Goal: Information Seeking & Learning: Check status

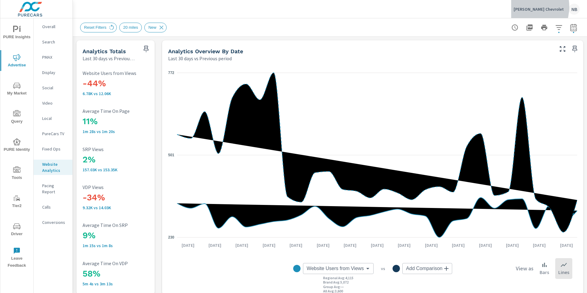
click at [534, 7] on p "Nimnicht Chevrolet" at bounding box center [539, 9] width 50 height 6
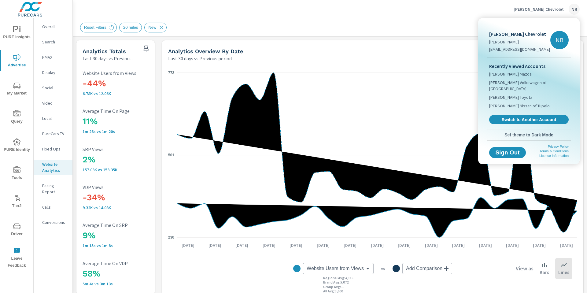
click at [16, 228] on div at bounding box center [293, 146] width 587 height 293
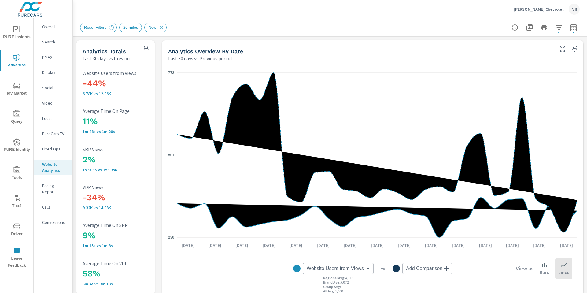
click at [16, 228] on icon "nav menu" at bounding box center [16, 226] width 7 height 6
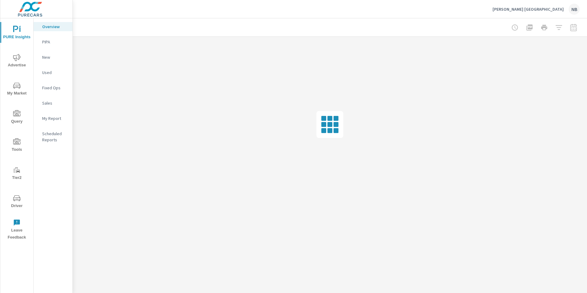
click at [20, 60] on icon "nav menu" at bounding box center [16, 57] width 7 height 7
click at [24, 28] on span "PURE Insights" at bounding box center [16, 33] width 29 height 15
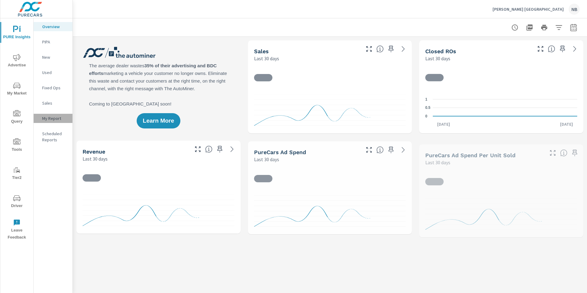
click at [60, 118] on p "My Report" at bounding box center [54, 118] width 25 height 6
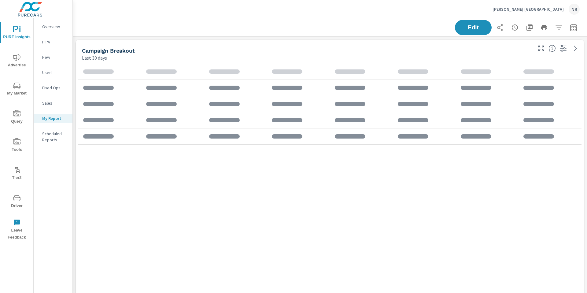
scroll to position [285, 515]
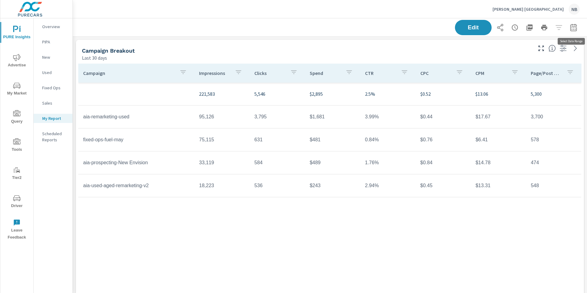
click at [576, 28] on icon "button" at bounding box center [573, 27] width 7 height 7
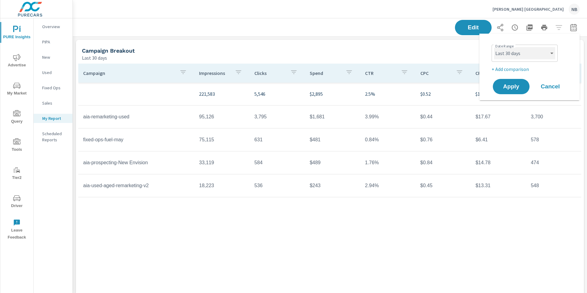
click at [524, 55] on select "Custom [DATE] Last week Last 7 days Last 14 days Last 30 days Last 45 days Last…" at bounding box center [524, 53] width 61 height 12
click at [524, 56] on select "Custom [DATE] Last week Last 7 days Last 14 days Last 30 days Last 45 days Last…" at bounding box center [524, 53] width 61 height 12
select select "custom"
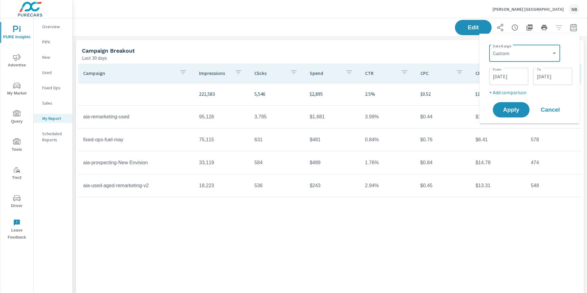
click at [552, 76] on input "08/28/2025" at bounding box center [553, 76] width 34 height 12
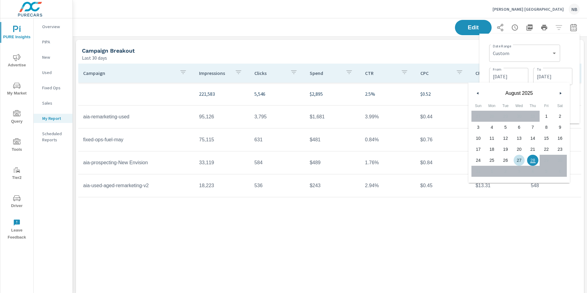
click at [519, 162] on span "27" at bounding box center [520, 160] width 14 height 8
type input "08/27/2025"
click at [569, 39] on div "Date Range Custom Yesterday Last week Last 7 days Last 14 days Last 30 days Las…" at bounding box center [529, 79] width 91 height 80
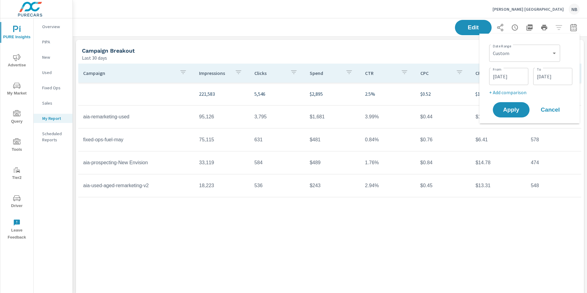
click at [509, 92] on p "+ Add comparison" at bounding box center [530, 92] width 83 height 7
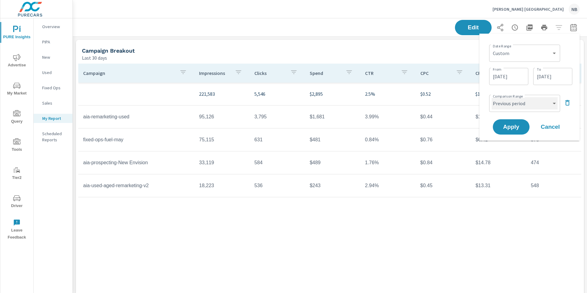
click at [508, 106] on select "Custom Previous period Previous month Previous year" at bounding box center [525, 103] width 66 height 12
select select "Previous month"
click at [515, 131] on button "Apply" at bounding box center [511, 127] width 38 height 16
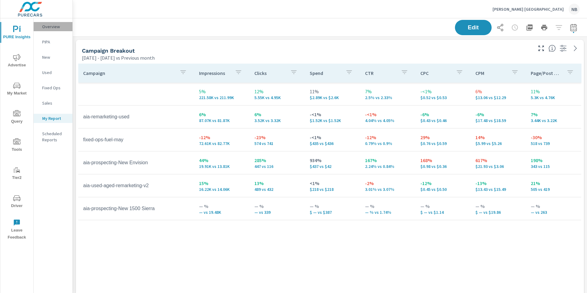
click at [55, 25] on p "Overview" at bounding box center [54, 27] width 25 height 6
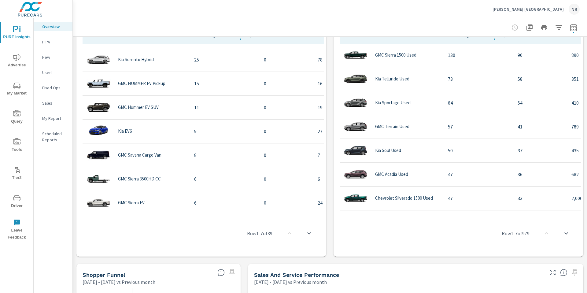
scroll to position [611, 0]
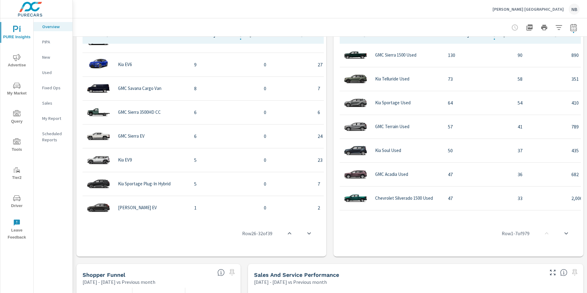
click at [559, 29] on icon "button" at bounding box center [558, 27] width 7 height 7
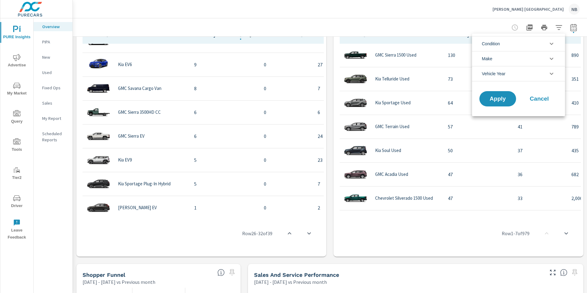
click at [559, 29] on body "PURE Insights Advertise My Market Query Tools Tier2 Driver Leave Feedback Overv…" at bounding box center [293, 146] width 587 height 293
click at [522, 46] on li "Condition" at bounding box center [518, 43] width 93 height 15
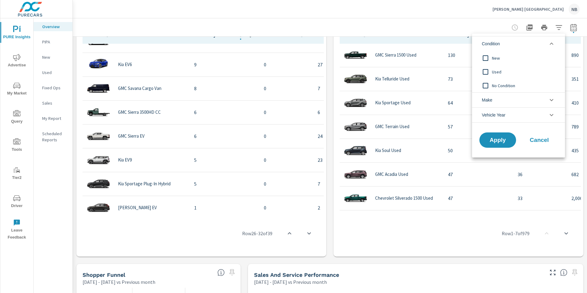
click at [499, 72] on span "Used" at bounding box center [525, 71] width 67 height 7
click at [499, 144] on button "Apply" at bounding box center [498, 140] width 38 height 16
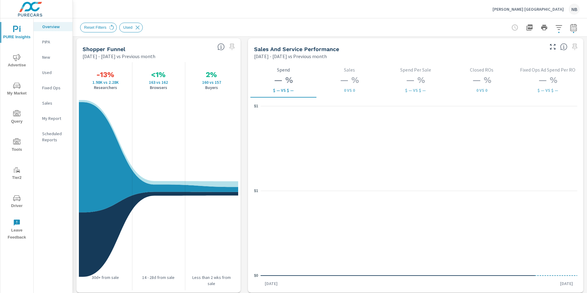
scroll to position [788, 0]
click at [52, 119] on p "My Report" at bounding box center [54, 118] width 25 height 6
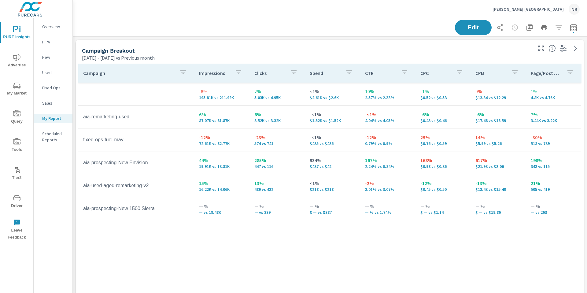
scroll to position [285, 515]
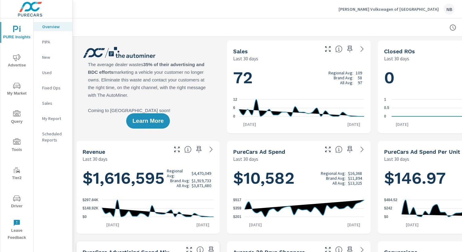
scroll to position [0, 0]
click at [15, 61] on span "Advertise" at bounding box center [16, 61] width 29 height 15
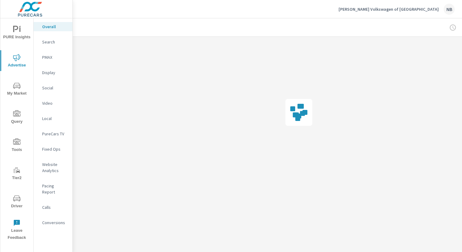
click at [15, 76] on div "PURE Insights Advertise My Market Query Tools Tier2 Driver Leave Feedback" at bounding box center [16, 130] width 33 height 225
click at [16, 87] on icon "nav menu" at bounding box center [16, 86] width 7 height 6
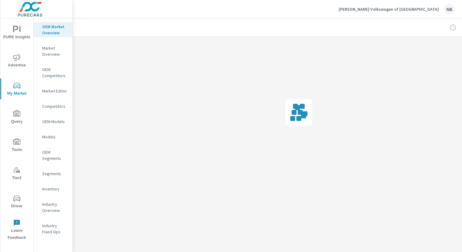
click at [51, 189] on p "Inventory" at bounding box center [54, 189] width 25 height 6
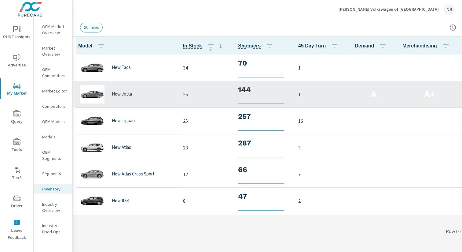
scroll to position [0, 0]
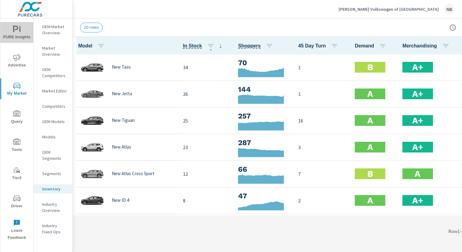
click at [11, 28] on span "PURE Insights" at bounding box center [16, 33] width 29 height 15
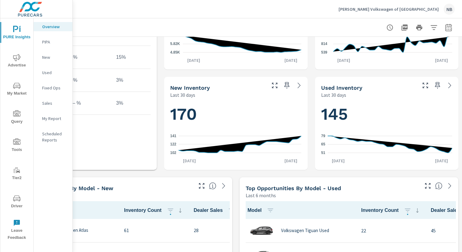
scroll to position [261, 63]
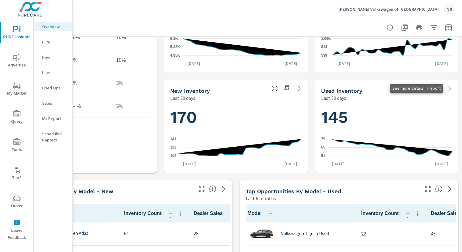
click at [450, 87] on icon at bounding box center [449, 88] width 7 height 7
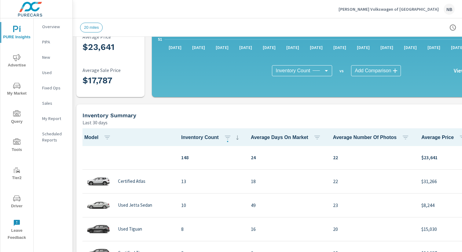
scroll to position [153, 0]
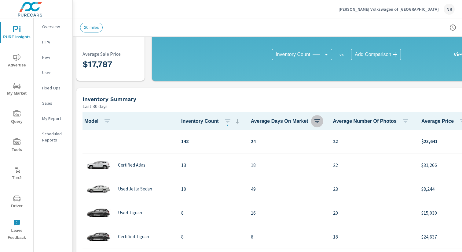
click at [317, 120] on icon "button" at bounding box center [317, 120] width 7 height 7
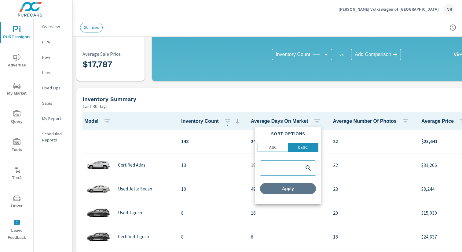
click at [289, 191] on button "Apply" at bounding box center [288, 188] width 56 height 11
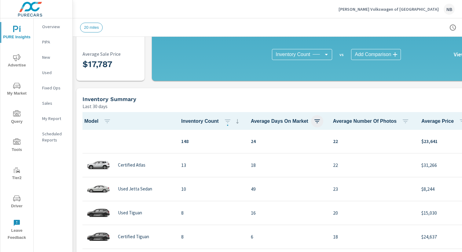
click at [315, 121] on icon "button" at bounding box center [318, 121] width 6 height 4
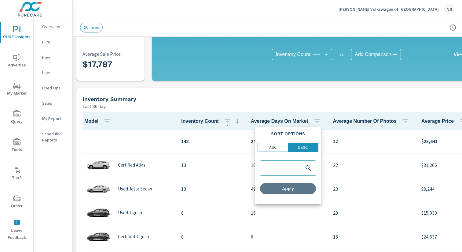
click at [305, 186] on span "Apply" at bounding box center [288, 189] width 51 height 6
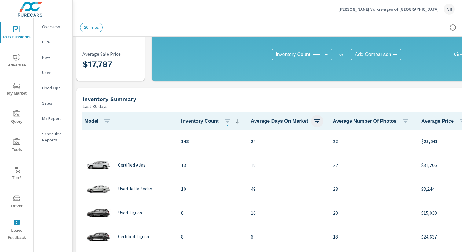
click at [320, 123] on button "button" at bounding box center [317, 121] width 12 height 12
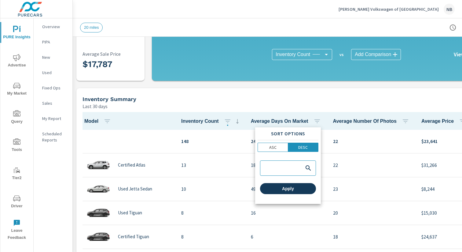
click at [303, 188] on span "Apply" at bounding box center [288, 189] width 51 height 6
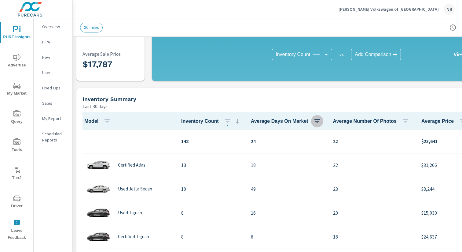
click at [315, 121] on icon "button" at bounding box center [318, 121] width 6 height 4
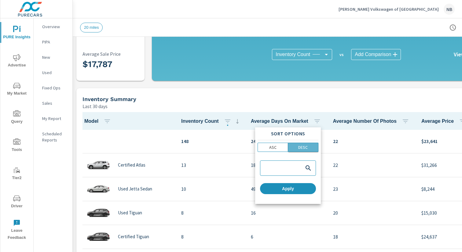
click at [300, 146] on p "DESC" at bounding box center [302, 147] width 9 height 6
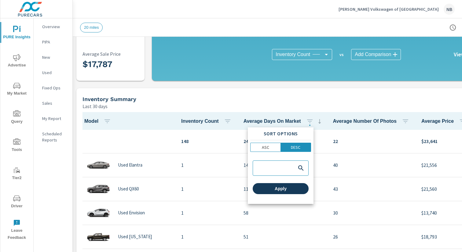
click at [289, 188] on span "Apply" at bounding box center [280, 189] width 51 height 6
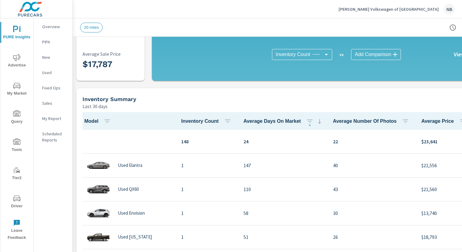
click at [299, 90] on div "Inventory Summary Last 30 days" at bounding box center [278, 99] width 405 height 22
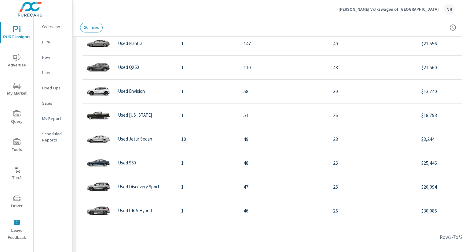
scroll to position [287, 0]
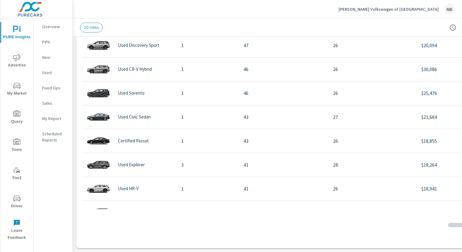
scroll to position [128, 0]
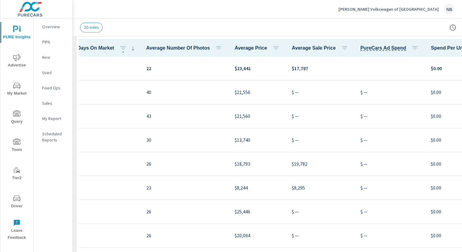
scroll to position [226, 63]
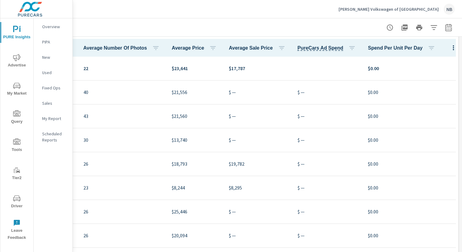
click at [450, 50] on icon "button" at bounding box center [453, 47] width 7 height 7
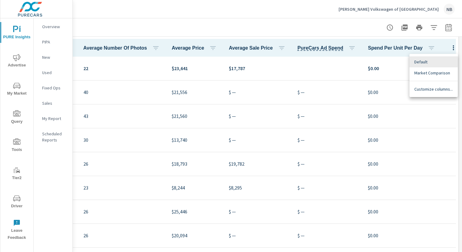
click at [324, 36] on div at bounding box center [231, 126] width 462 height 252
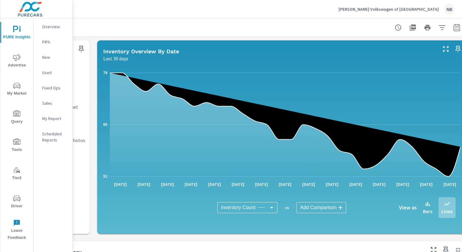
scroll to position [0, 63]
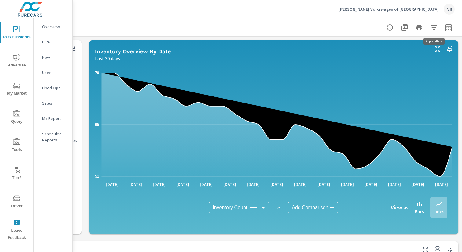
click at [435, 29] on icon "button" at bounding box center [434, 27] width 6 height 5
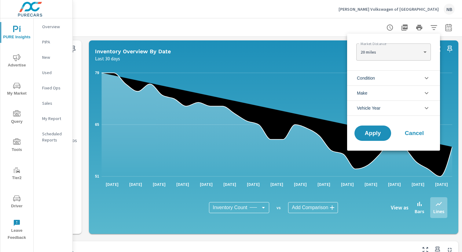
click at [375, 79] on span "Condition" at bounding box center [366, 78] width 18 height 15
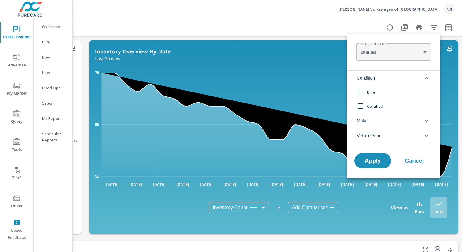
click at [372, 86] on div "Used" at bounding box center [393, 92] width 92 height 14
click at [372, 103] on span "Certified" at bounding box center [400, 105] width 67 height 7
click at [383, 157] on button "Apply" at bounding box center [373, 161] width 38 height 16
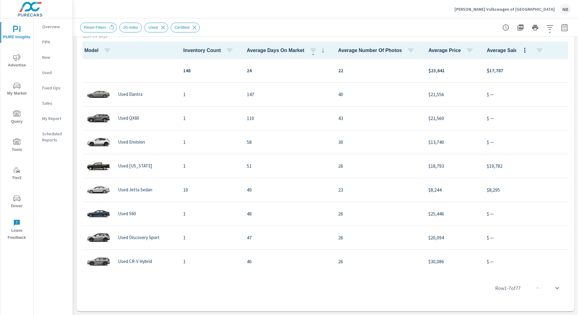
scroll to position [224, 0]
click at [462, 28] on icon "button" at bounding box center [564, 27] width 7 height 7
select select "Last 30 days"
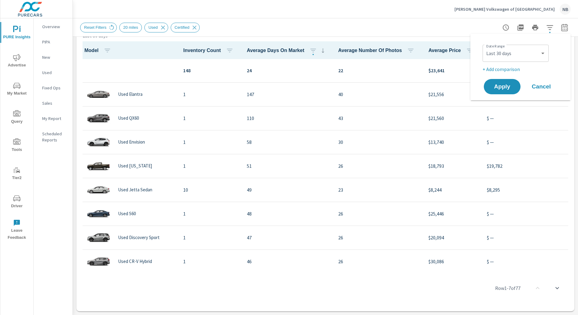
click at [371, 17] on div "Carlock Volkswagen of North Nashville NB" at bounding box center [325, 9] width 491 height 18
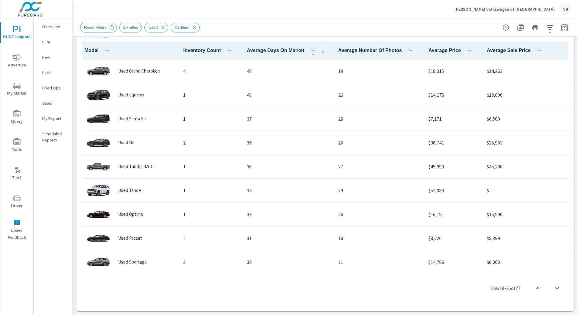
scroll to position [333, 0]
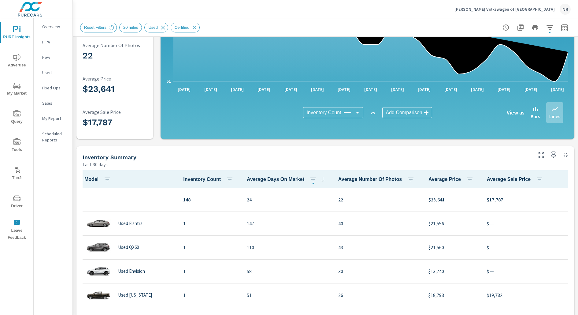
scroll to position [36, 0]
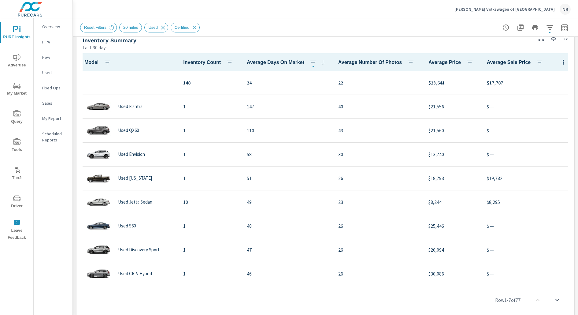
scroll to position [224, 0]
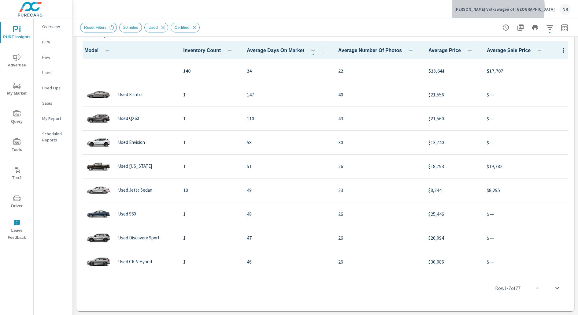
click at [462, 7] on p "Carlock Volkswagen of North Nashville" at bounding box center [504, 9] width 100 height 6
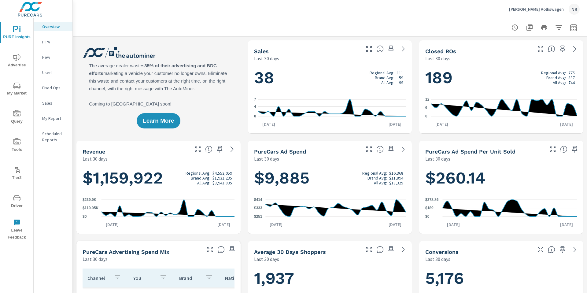
click at [17, 64] on span "Advertise" at bounding box center [16, 61] width 29 height 15
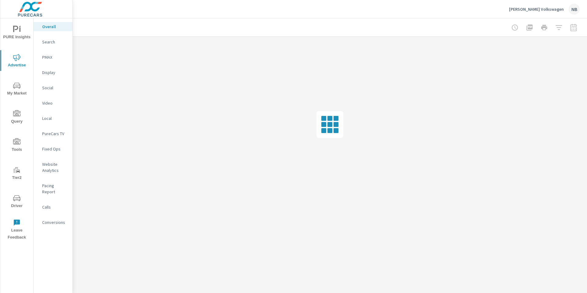
click at [573, 29] on div at bounding box center [544, 27] width 71 height 12
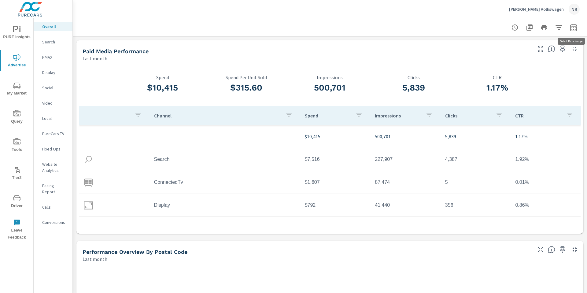
click at [573, 29] on icon "button" at bounding box center [574, 28] width 4 height 2
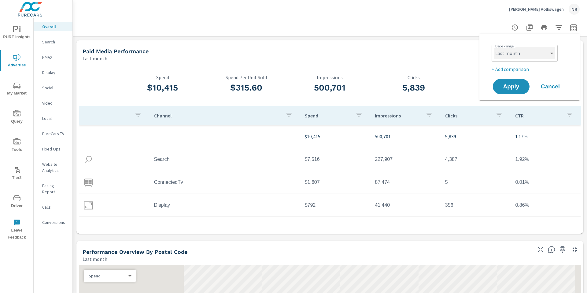
click at [541, 56] on select "Custom [DATE] Last week Last 7 days Last 14 days Last 30 days Last 45 days Last…" at bounding box center [524, 53] width 61 height 12
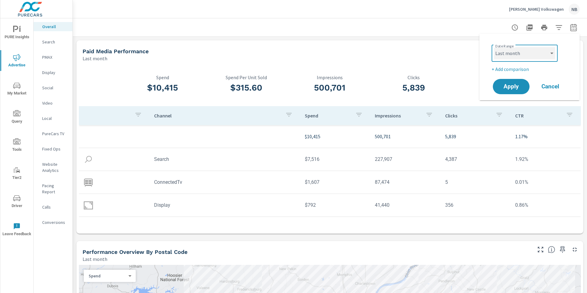
select select "Month to date"
click at [525, 85] on button "Apply" at bounding box center [511, 87] width 38 height 16
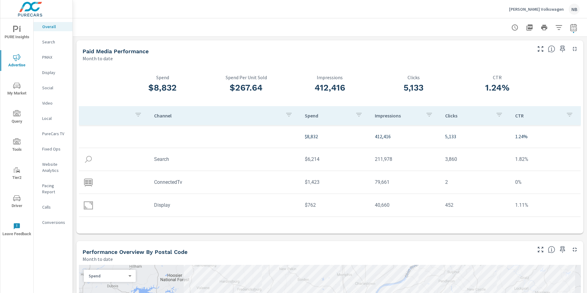
click at [50, 73] on p "Display" at bounding box center [54, 72] width 25 height 6
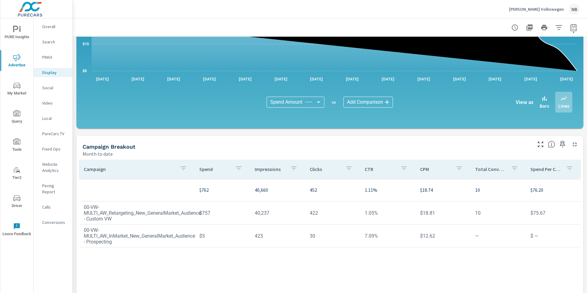
scroll to position [145, 0]
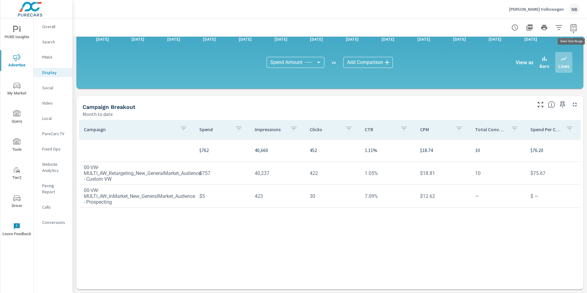
click at [577, 29] on icon "button" at bounding box center [573, 27] width 7 height 7
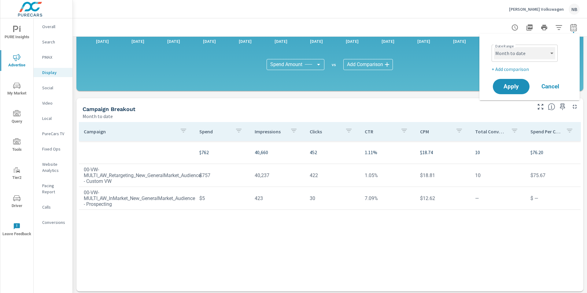
click at [532, 54] on select "Custom [DATE] Last week Last 7 days Last 14 days Last 30 days Last 45 days Last…" at bounding box center [524, 53] width 61 height 12
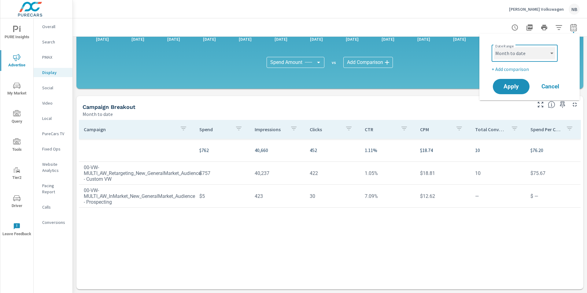
select select "[DATE]"
click at [510, 89] on span "Apply" at bounding box center [511, 87] width 25 height 6
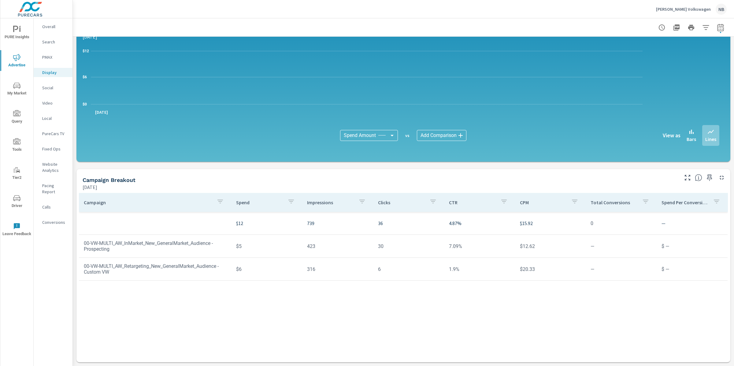
scroll to position [72, 0]
